Goal: Information Seeking & Learning: Learn about a topic

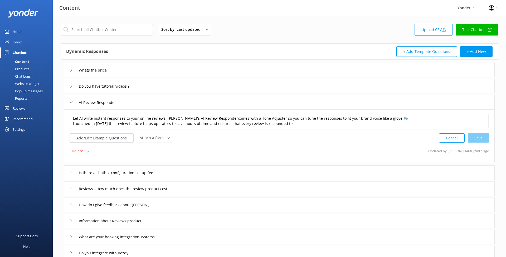
scroll to position [35, 0]
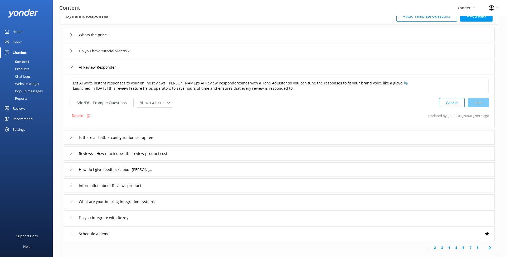
click at [33, 68] on link "Products" at bounding box center [28, 68] width 50 height 7
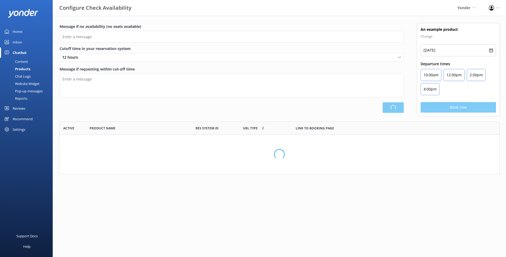
scroll to position [28, 440]
type input "There are no seats available, please check an alternative day"
type textarea "Our online booking system closes {hours} prior to departure. Please contact us …"
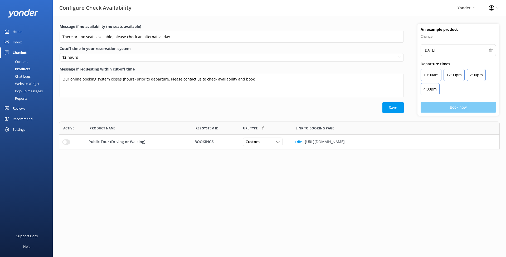
click at [30, 78] on div "Chat Logs" at bounding box center [16, 76] width 27 height 7
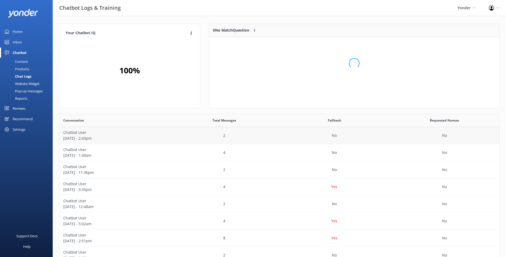
scroll to position [66, 290]
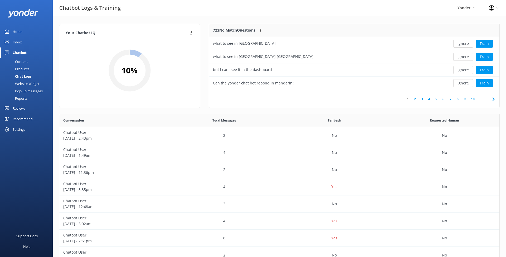
click at [203, 52] on div "Your Chatbot IQ Your Chatbot IQ is the percentage of trained FAQs against untra…" at bounding box center [130, 69] width 150 height 90
click at [31, 62] on link "Content" at bounding box center [28, 61] width 50 height 7
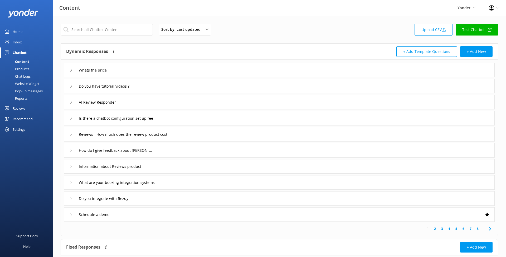
click at [70, 72] on div "Whats the price" at bounding box center [90, 70] width 40 height 9
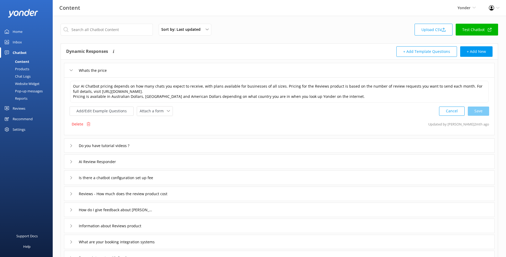
click at [70, 72] on div "Whats the price" at bounding box center [90, 70] width 40 height 9
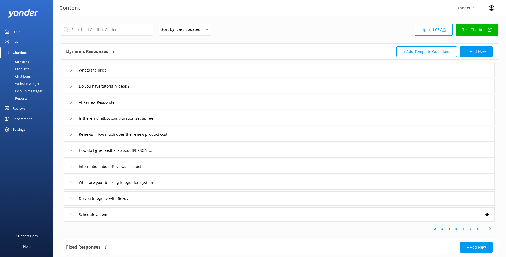
click at [26, 77] on div "Chat Logs" at bounding box center [16, 76] width 27 height 7
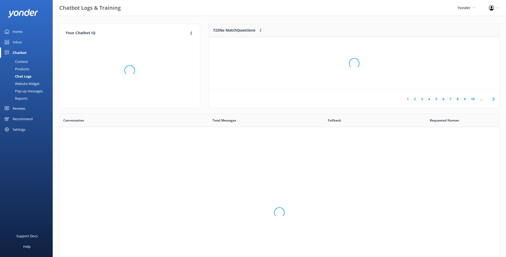
scroll to position [185, 440]
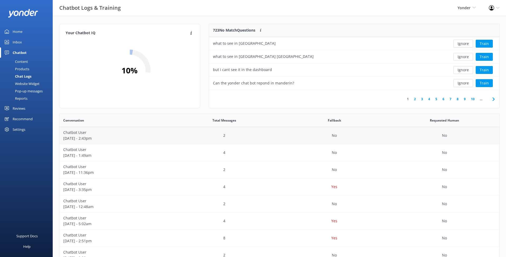
click at [83, 139] on p "[DATE] - 2:43pm" at bounding box center [114, 139] width 102 height 6
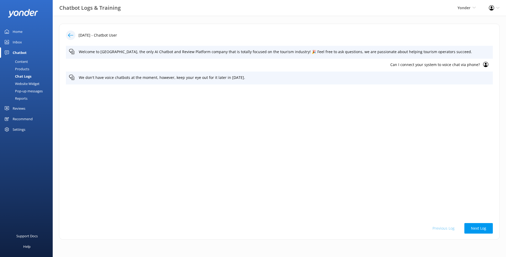
click at [70, 36] on icon at bounding box center [70, 35] width 5 height 5
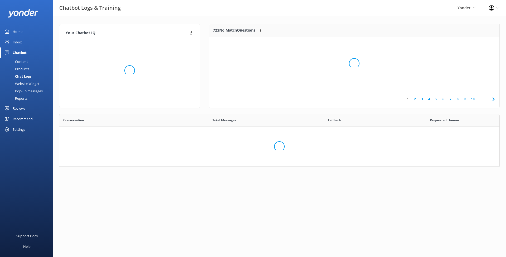
scroll to position [0, 0]
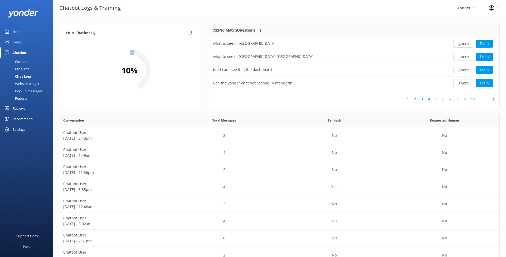
click at [25, 69] on div "Products" at bounding box center [16, 68] width 26 height 7
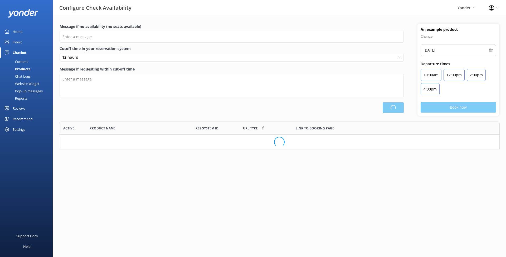
scroll to position [28, 440]
type input "There are no seats available, please check an alternative day"
type textarea "Our online booking system closes {hours} prior to departure. Please contact us …"
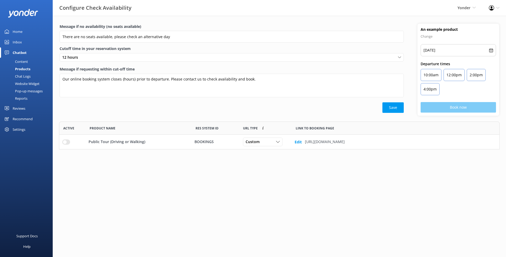
click at [25, 93] on div "Pop-up messages" at bounding box center [23, 90] width 40 height 7
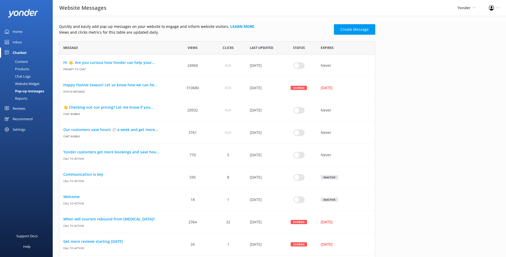
scroll to position [0, 0]
click at [92, 63] on link "Hi 👋. Are you curious how Yonder can help your..." at bounding box center [117, 63] width 108 height 6
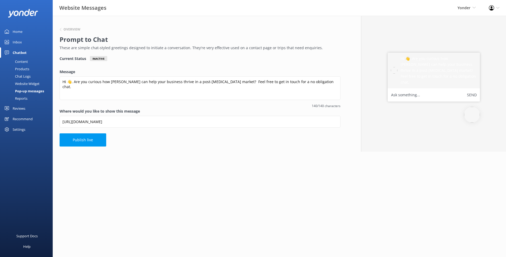
click at [27, 41] on link "Inbox" at bounding box center [26, 42] width 53 height 11
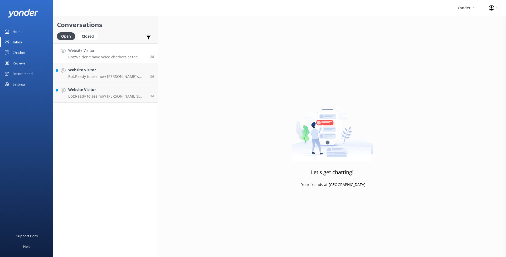
click at [109, 59] on p "Bot: We don't have voice chatbots at the moment, however, keep your eye out for…" at bounding box center [107, 57] width 78 height 5
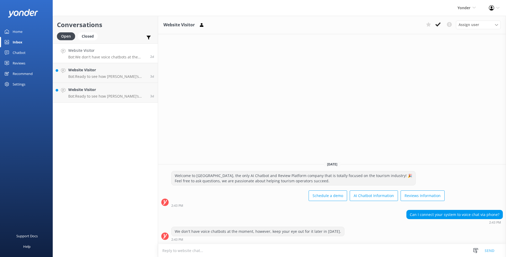
click at [30, 33] on link "Home" at bounding box center [26, 31] width 53 height 11
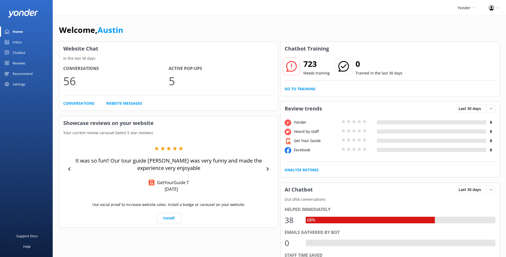
click at [23, 55] on div "Chatbot" at bounding box center [19, 52] width 13 height 11
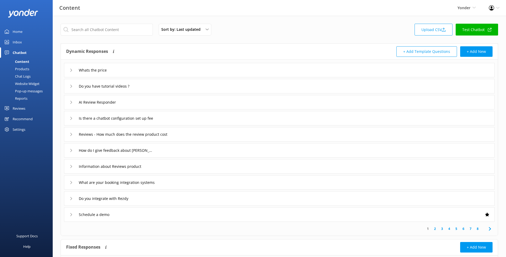
click at [94, 62] on div "Whats the price Do you have tutorial videos ? AI Review Responder Is there a ch…" at bounding box center [279, 141] width 437 height 162
click at [92, 69] on input "Whats the price" at bounding box center [96, 70] width 40 height 8
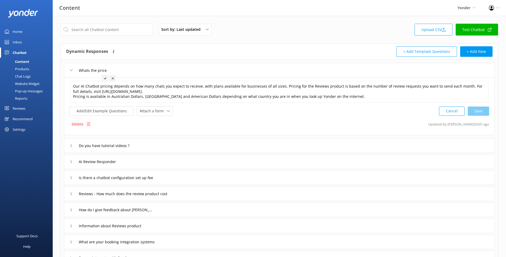
click at [128, 68] on div "Whats the price" at bounding box center [279, 70] width 430 height 14
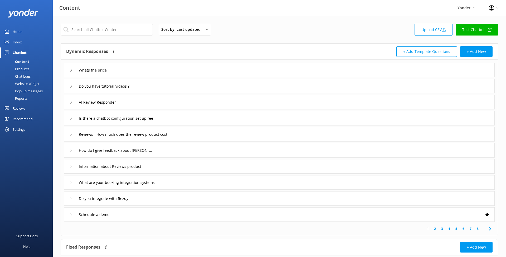
click at [131, 64] on div "Whats the price" at bounding box center [279, 70] width 430 height 14
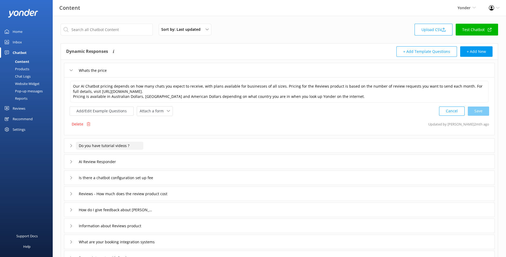
click at [97, 144] on input "Do you have tutorial videos ?" at bounding box center [109, 146] width 67 height 8
